Goal: Task Accomplishment & Management: Use online tool/utility

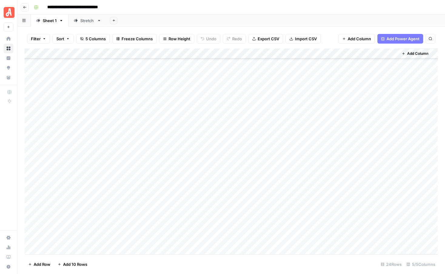
scroll to position [61, 0]
click at [74, 264] on span "Add 10 Rows" at bounding box center [75, 265] width 24 height 6
click at [75, 116] on div "Add Column" at bounding box center [231, 152] width 413 height 206
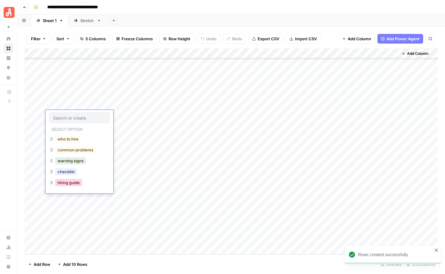
click at [67, 183] on button "hiring guide" at bounding box center [68, 182] width 27 height 7
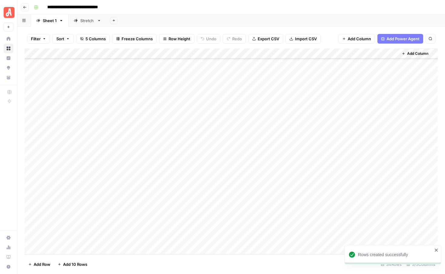
click at [76, 126] on div "Add Column" at bounding box center [231, 152] width 413 height 206
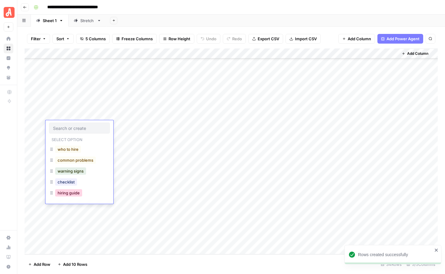
click at [70, 194] on button "hiring guide" at bounding box center [68, 192] width 27 height 7
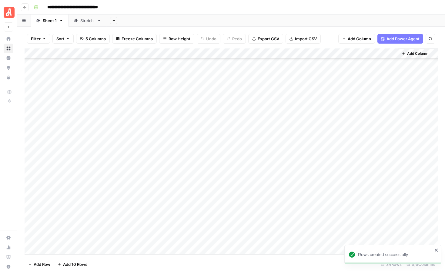
click at [73, 138] on div "Add Column" at bounding box center [231, 152] width 413 height 206
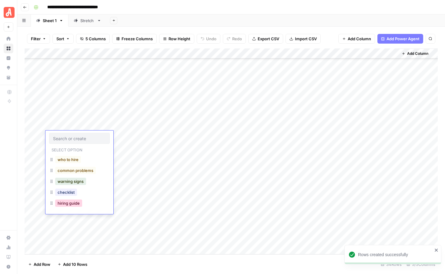
click at [77, 202] on button "hiring guide" at bounding box center [68, 203] width 27 height 7
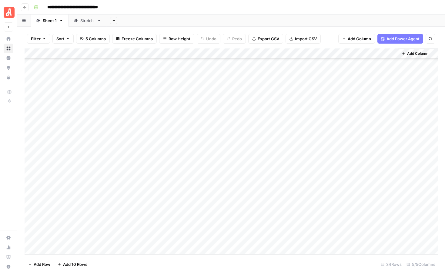
click at [78, 151] on div "Add Column" at bounding box center [231, 152] width 413 height 206
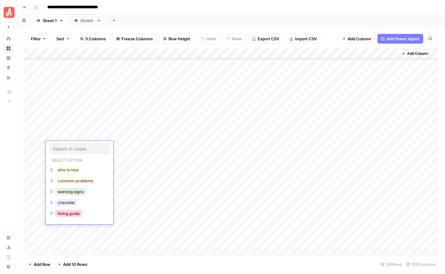
click at [71, 213] on button "hiring guide" at bounding box center [68, 213] width 27 height 7
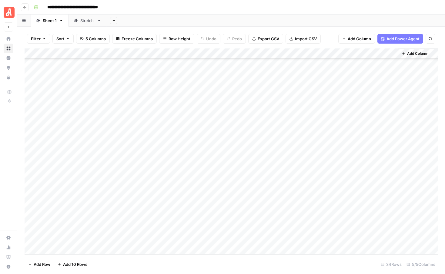
click at [74, 154] on div "Add Column" at bounding box center [231, 152] width 413 height 206
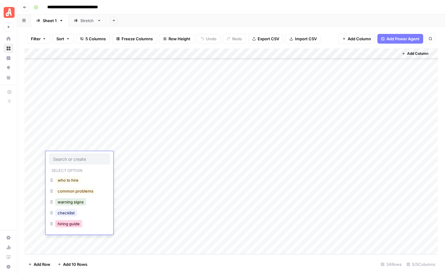
click at [71, 226] on button "hiring guide" at bounding box center [68, 223] width 27 height 7
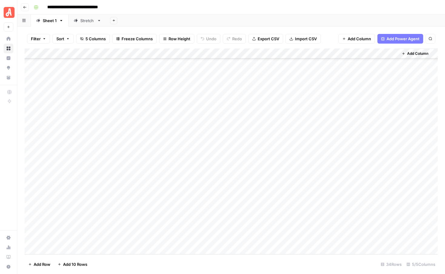
click at [72, 168] on div "Add Column" at bounding box center [231, 152] width 413 height 206
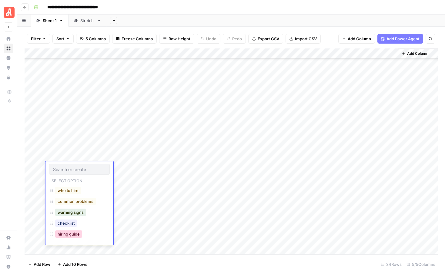
click at [72, 235] on button "hiring guide" at bounding box center [68, 234] width 27 height 7
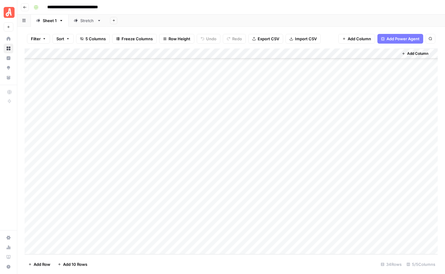
click at [72, 177] on div "Add Column" at bounding box center [231, 152] width 413 height 206
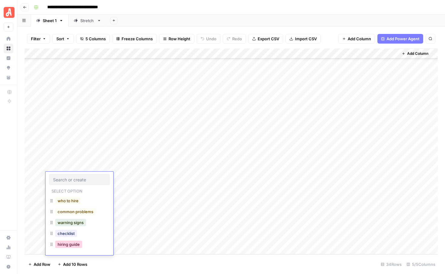
click at [70, 243] on button "hiring guide" at bounding box center [68, 244] width 27 height 7
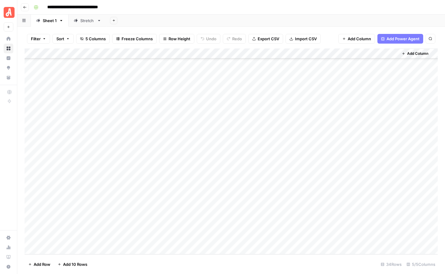
click at [72, 190] on div "Add Column" at bounding box center [231, 152] width 413 height 206
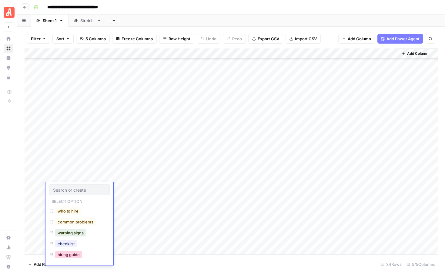
click at [73, 254] on button "hiring guide" at bounding box center [68, 254] width 27 height 7
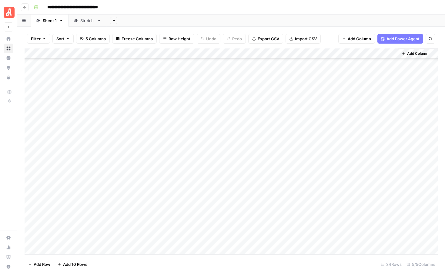
click at [71, 198] on div "Add Column" at bounding box center [231, 152] width 413 height 206
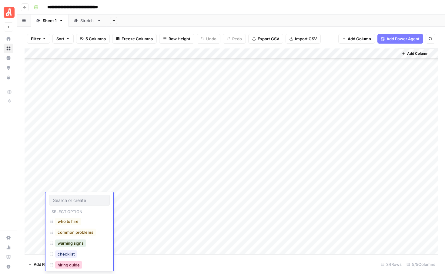
click at [73, 264] on button "hiring guide" at bounding box center [68, 265] width 27 height 7
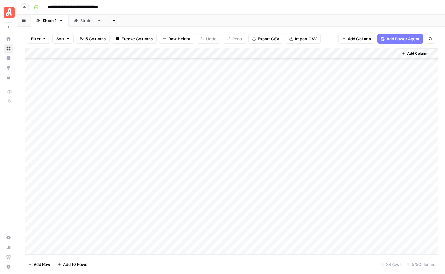
click at [71, 209] on div "Add Column" at bounding box center [231, 152] width 413 height 206
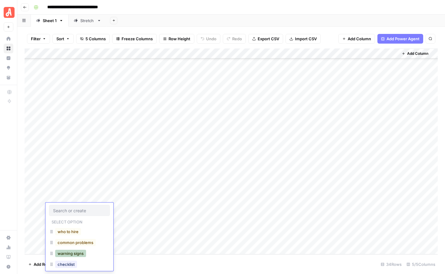
scroll to position [15, 0]
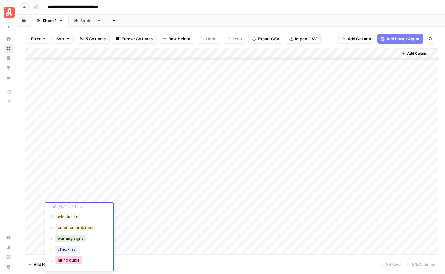
click at [73, 260] on button "hiring guide" at bounding box center [68, 260] width 27 height 7
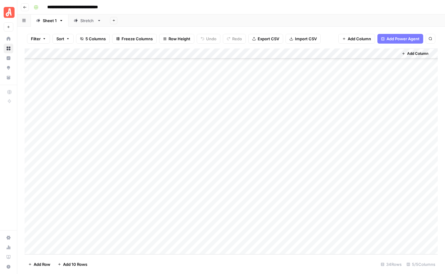
click at [131, 116] on div "Add Column" at bounding box center [231, 152] width 413 height 206
type textarea "**********"
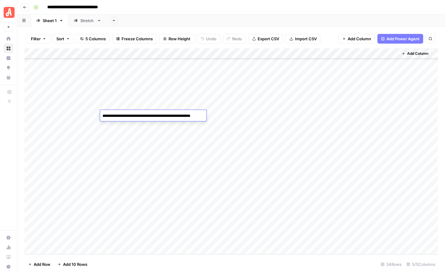
click at [136, 124] on div "Add Column" at bounding box center [231, 152] width 413 height 206
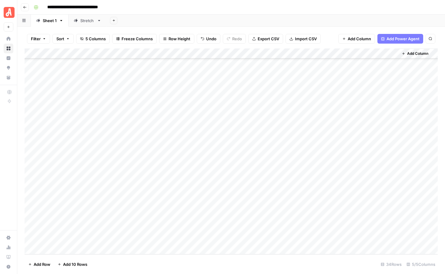
click at [142, 127] on div "Add Column" at bounding box center [231, 152] width 413 height 206
click at [142, 127] on textarea at bounding box center [153, 126] width 106 height 8
type textarea "**********"
click at [142, 136] on div "Add Column" at bounding box center [231, 152] width 413 height 206
click at [136, 135] on div "Add Column" at bounding box center [231, 152] width 413 height 206
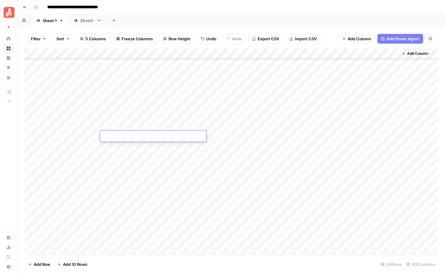
type textarea "**********"
click at [135, 154] on div "Add Column" at bounding box center [231, 152] width 413 height 206
click at [136, 146] on div "Add Column" at bounding box center [231, 152] width 413 height 206
click at [126, 145] on div "Add Column" at bounding box center [231, 152] width 413 height 206
type textarea "**********"
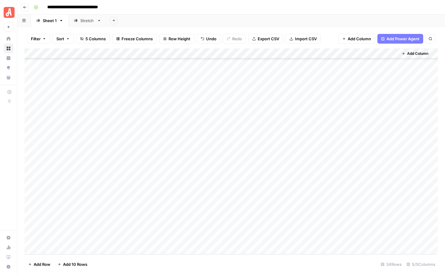
click at [126, 159] on div "Add Column" at bounding box center [231, 152] width 413 height 206
click at [149, 156] on div "Add Column" at bounding box center [231, 152] width 413 height 206
click at [149, 156] on textarea at bounding box center [153, 157] width 106 height 8
type textarea "**********"
click at [147, 166] on div "Add Column" at bounding box center [231, 152] width 413 height 206
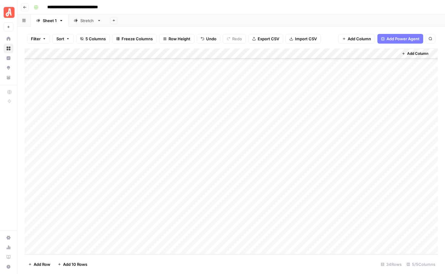
click at [131, 166] on div "Add Column" at bounding box center [231, 152] width 413 height 206
click at [131, 166] on textarea at bounding box center [153, 167] width 106 height 8
type textarea "**********"
click at [133, 177] on div "Add Column" at bounding box center [231, 152] width 413 height 206
click at [146, 176] on div "Add Column" at bounding box center [231, 152] width 413 height 206
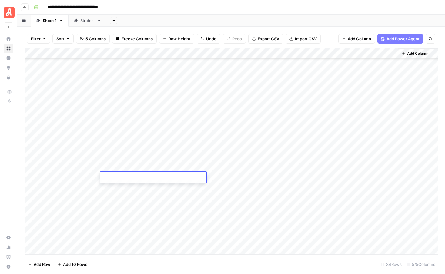
click at [146, 176] on textarea at bounding box center [153, 178] width 106 height 8
type textarea "**********"
click at [142, 189] on div "Add Column" at bounding box center [231, 152] width 413 height 206
click at [174, 184] on div "Add Column" at bounding box center [231, 152] width 413 height 206
click at [174, 184] on div at bounding box center [153, 187] width 106 height 11
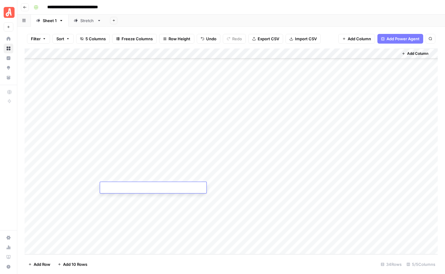
click at [162, 186] on textarea at bounding box center [153, 188] width 106 height 8
paste textarea "**********"
type textarea "**********"
click at [161, 200] on div "Add Column" at bounding box center [231, 152] width 413 height 206
click at [131, 196] on div "Add Column" at bounding box center [231, 152] width 413 height 206
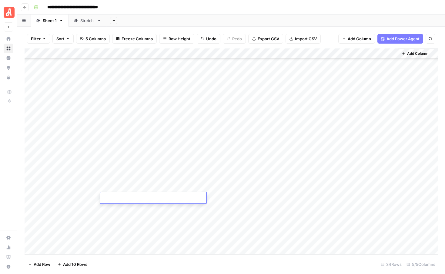
type textarea "**********"
click at [139, 210] on div "Add Column" at bounding box center [231, 152] width 413 height 206
click at [246, 114] on div "Add Column" at bounding box center [231, 152] width 413 height 206
click at [248, 126] on div "Add Column" at bounding box center [231, 152] width 413 height 206
click at [245, 139] on div "Add Column" at bounding box center [231, 152] width 413 height 206
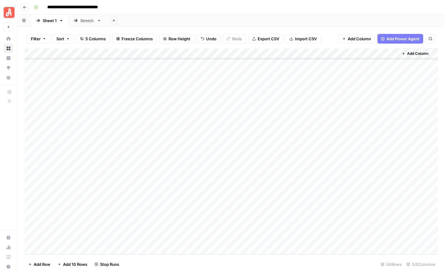
click at [245, 146] on div "Add Column" at bounding box center [231, 152] width 413 height 206
click at [248, 153] on div "Add Column" at bounding box center [231, 152] width 413 height 206
click at [253, 115] on div "Add Column" at bounding box center [231, 152] width 413 height 206
click at [282, 115] on div "Add Column" at bounding box center [231, 152] width 413 height 206
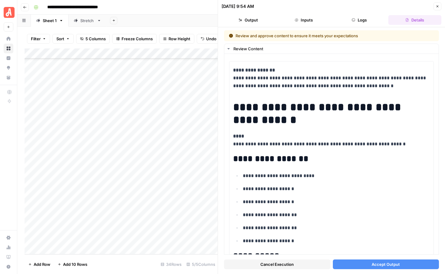
click at [356, 264] on button "Accept Output" at bounding box center [386, 265] width 106 height 10
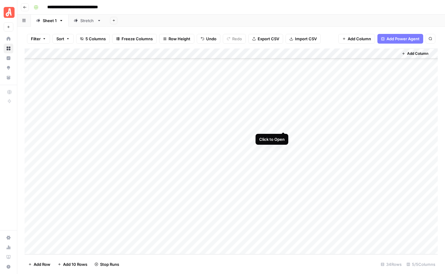
click at [284, 124] on div "Add Column" at bounding box center [231, 152] width 413 height 206
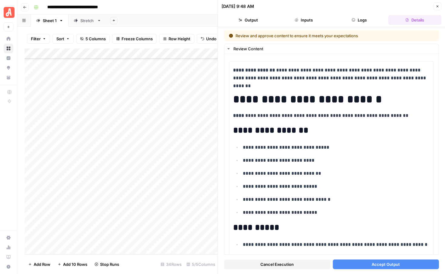
click at [364, 265] on button "Accept Output" at bounding box center [386, 265] width 106 height 10
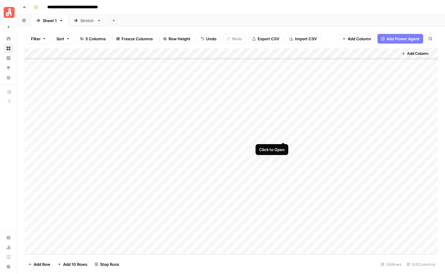
click at [283, 136] on div "Add Column" at bounding box center [231, 152] width 413 height 206
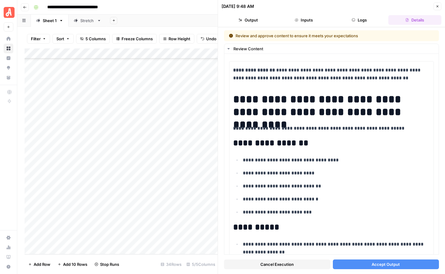
click at [351, 265] on button "Accept Output" at bounding box center [386, 265] width 106 height 10
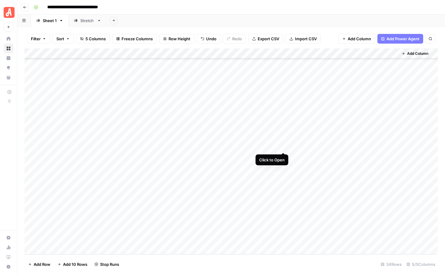
click at [282, 147] on div "Add Column" at bounding box center [231, 152] width 413 height 206
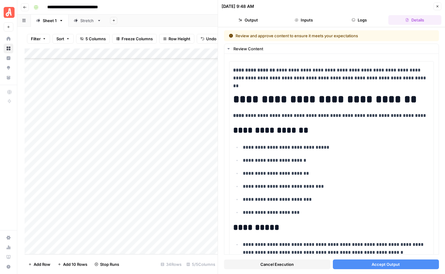
click at [361, 266] on button "Accept Output" at bounding box center [386, 265] width 106 height 10
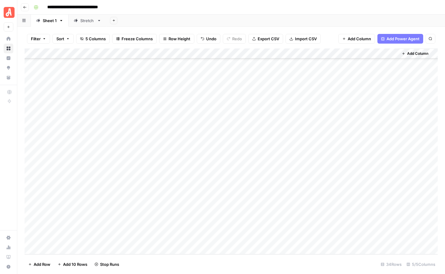
click at [283, 156] on div "Add Column" at bounding box center [231, 152] width 413 height 206
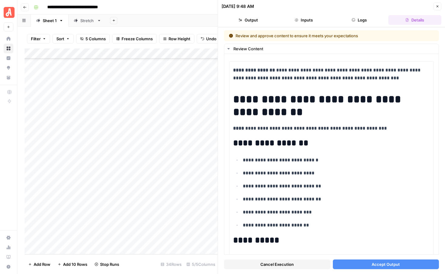
click at [370, 268] on button "Accept Output" at bounding box center [386, 265] width 106 height 10
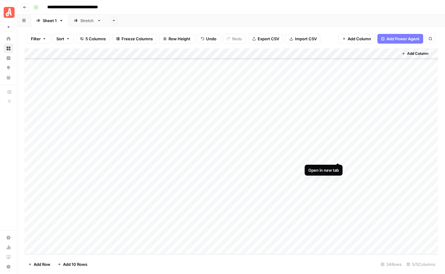
click at [337, 156] on div "Add Column" at bounding box center [231, 152] width 413 height 206
click at [337, 145] on div "Add Column" at bounding box center [231, 152] width 413 height 206
click at [117, 206] on div "Add Column" at bounding box center [231, 152] width 413 height 206
type textarea "**********"
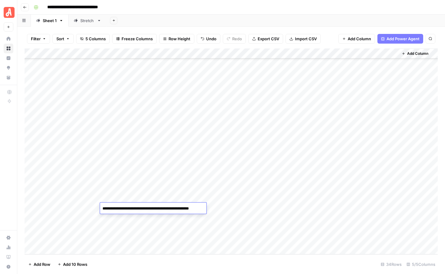
click at [135, 219] on div "Add Column" at bounding box center [231, 152] width 413 height 206
click at [246, 208] on div "Add Column" at bounding box center [231, 152] width 413 height 206
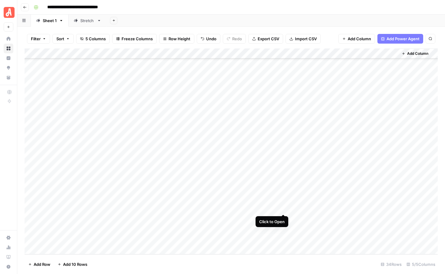
click at [283, 208] on div "Add Column" at bounding box center [231, 152] width 413 height 206
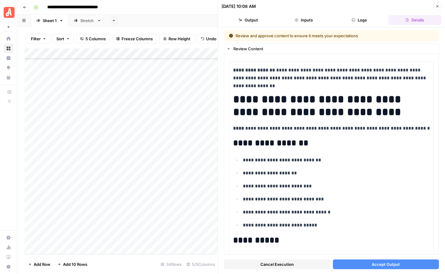
click at [367, 266] on button "Accept Output" at bounding box center [386, 265] width 106 height 10
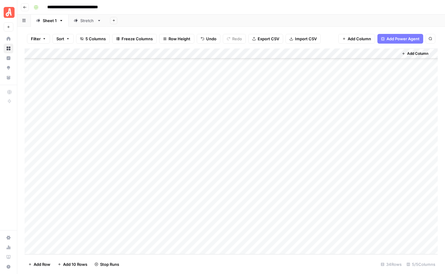
click at [81, 218] on div "Add Column" at bounding box center [231, 152] width 413 height 206
click at [81, 218] on input "text" at bounding box center [79, 220] width 53 height 5
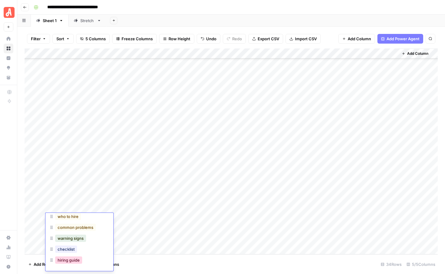
click at [70, 260] on button "hiring guide" at bounding box center [68, 260] width 27 height 7
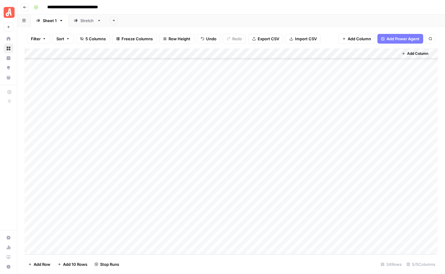
click at [129, 219] on div "Add Column" at bounding box center [231, 152] width 413 height 206
type textarea "**********"
click at [147, 231] on div "Add Column" at bounding box center [231, 152] width 413 height 206
click at [242, 218] on div "Add Column" at bounding box center [231, 152] width 413 height 206
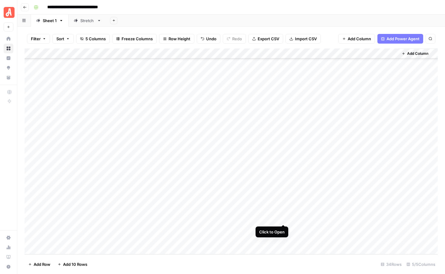
click at [283, 218] on div "Add Column" at bounding box center [231, 152] width 413 height 206
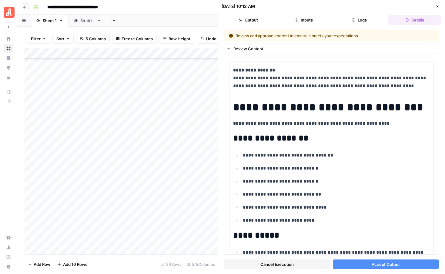
click at [381, 265] on span "Accept Output" at bounding box center [386, 265] width 28 height 6
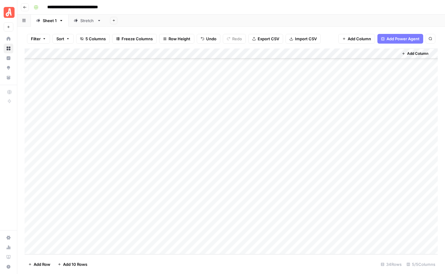
click at [65, 227] on div "Add Column" at bounding box center [231, 152] width 413 height 206
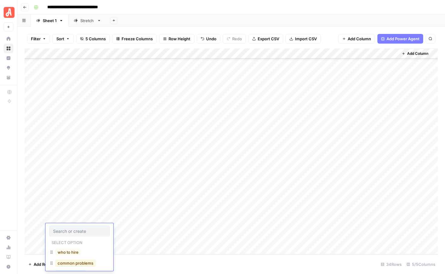
scroll to position [36, 0]
click at [70, 262] on button "hiring guide" at bounding box center [68, 260] width 27 height 7
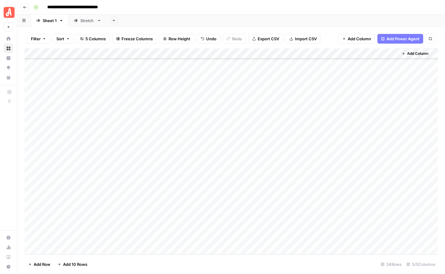
click at [132, 227] on div "Add Column" at bounding box center [231, 152] width 413 height 206
type textarea "**********"
click at [164, 244] on div "Add Column" at bounding box center [231, 152] width 413 height 206
click at [246, 228] on div "Add Column" at bounding box center [231, 152] width 413 height 206
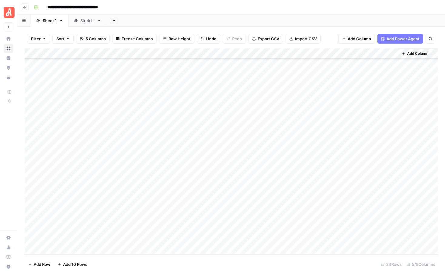
click at [284, 226] on div "Add Column" at bounding box center [231, 152] width 413 height 206
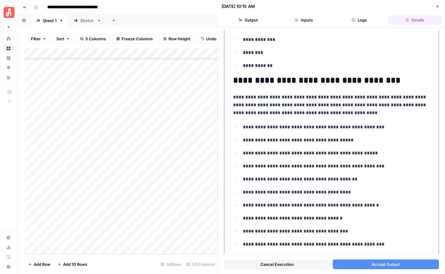
scroll to position [849, 0]
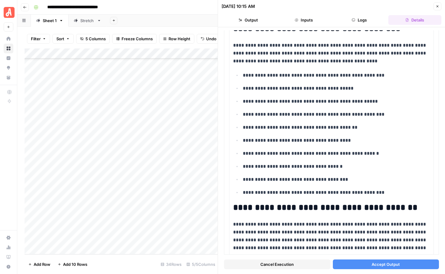
click at [438, 7] on icon "button" at bounding box center [438, 6] width 2 height 2
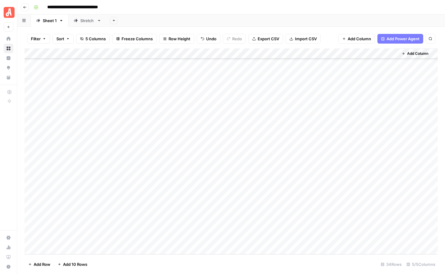
click at [338, 156] on div "Add Column" at bounding box center [231, 152] width 413 height 206
click at [284, 228] on div "Add Column" at bounding box center [231, 152] width 413 height 206
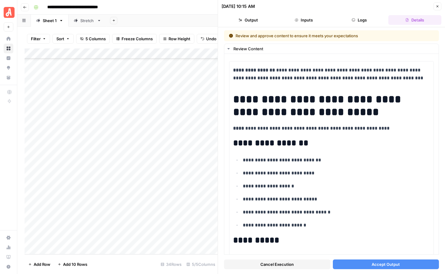
click at [435, 7] on button "Close" at bounding box center [438, 6] width 8 height 8
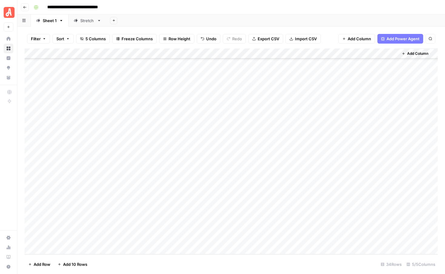
click at [192, 228] on div "Add Column" at bounding box center [231, 152] width 413 height 206
click at [267, 230] on div "Add Column" at bounding box center [231, 152] width 413 height 206
click at [283, 230] on div "Add Column" at bounding box center [231, 152] width 413 height 206
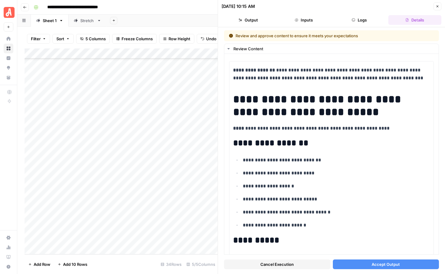
click at [277, 262] on span "Cancel Execution" at bounding box center [276, 265] width 33 height 6
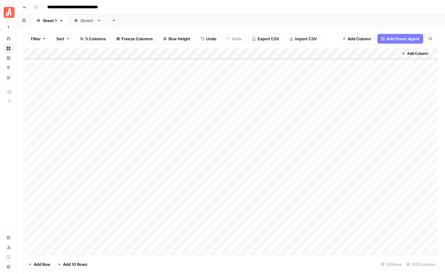
click at [246, 166] on div "Add Column" at bounding box center [231, 152] width 413 height 206
click at [247, 177] on div "Add Column" at bounding box center [231, 152] width 413 height 206
click at [247, 190] on div "Add Column" at bounding box center [231, 152] width 413 height 206
click at [245, 196] on div "Add Column" at bounding box center [231, 152] width 413 height 206
click at [283, 166] on div "Add Column" at bounding box center [231, 152] width 413 height 206
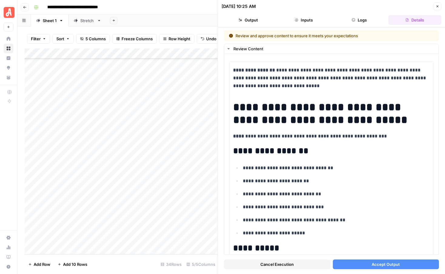
click at [395, 264] on span "Accept Output" at bounding box center [386, 265] width 28 height 6
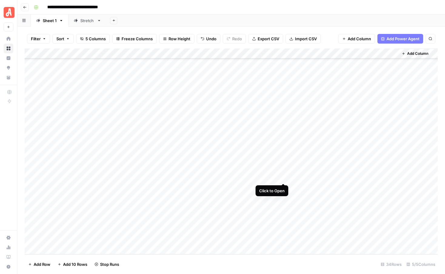
click at [283, 176] on div "Add Column" at bounding box center [231, 152] width 413 height 206
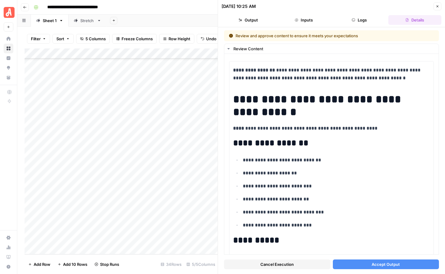
click at [365, 263] on button "Accept Output" at bounding box center [386, 265] width 106 height 10
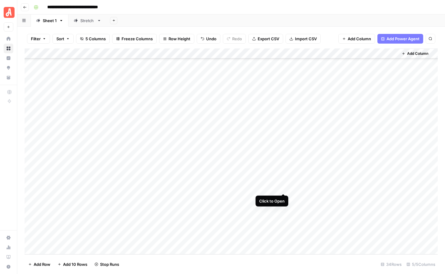
click at [283, 188] on div "Add Column" at bounding box center [231, 152] width 413 height 206
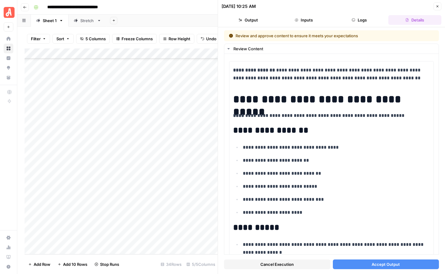
click at [344, 265] on button "Accept Output" at bounding box center [386, 265] width 106 height 10
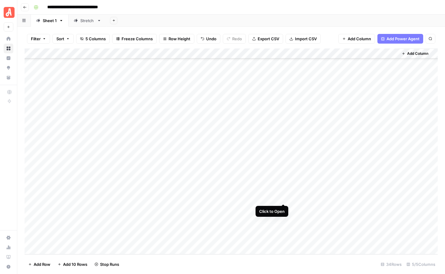
click at [284, 198] on div "Add Column" at bounding box center [231, 152] width 413 height 206
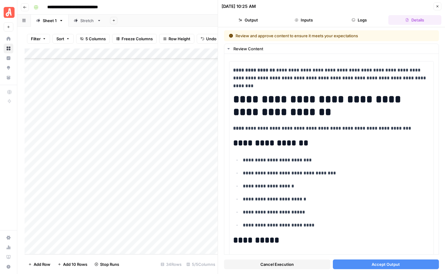
click at [373, 263] on span "Accept Output" at bounding box center [386, 265] width 28 height 6
